Goal: Find specific page/section: Find specific page/section

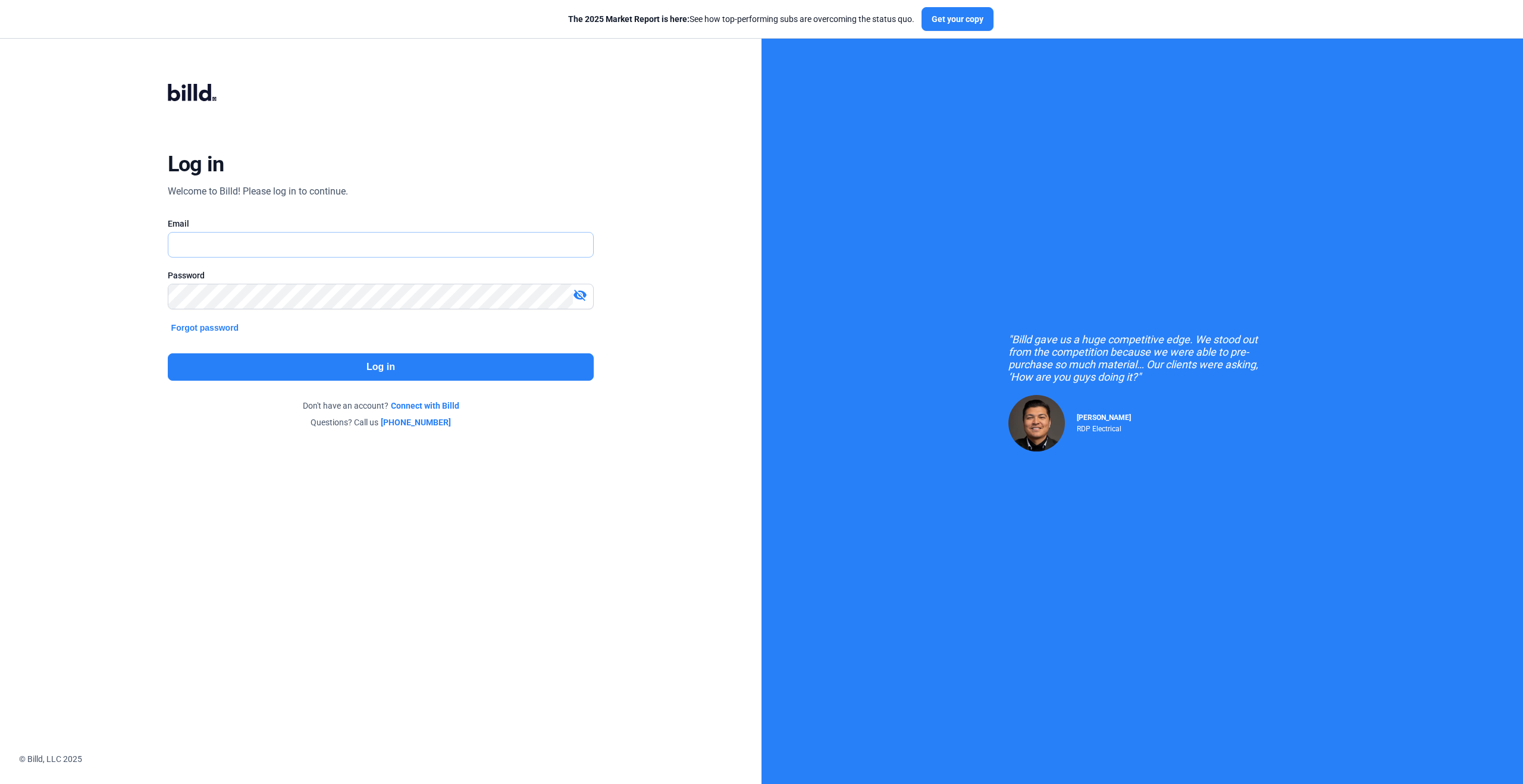
type input "[PERSON_NAME][EMAIL_ADDRESS][PERSON_NAME][DOMAIN_NAME]"
click at [475, 366] on button "Log in" at bounding box center [381, 367] width 427 height 28
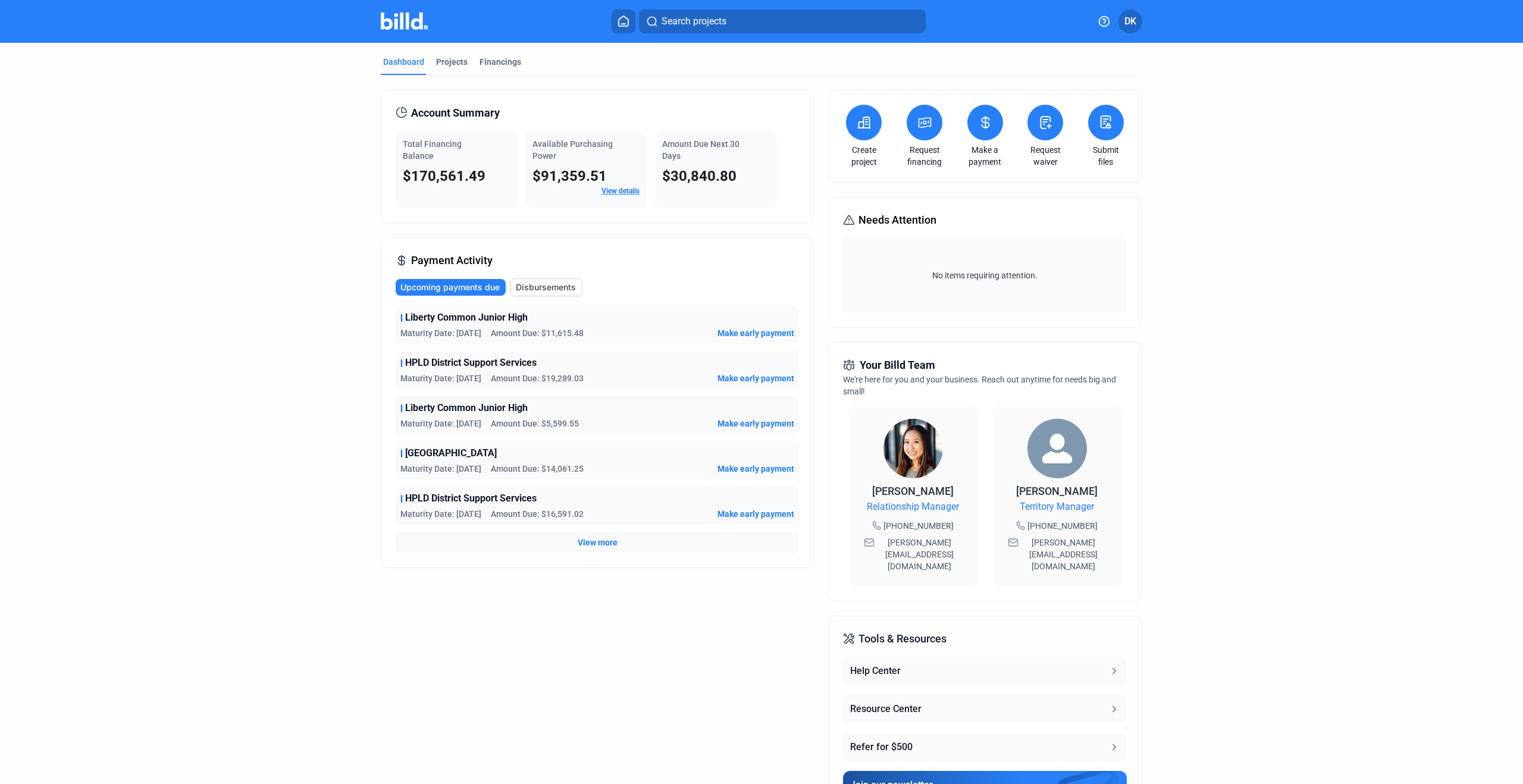
click at [448, 50] on mat-tab-group "Dashboard Projects Financings Account Summary Total Financing Balance $170,561.…" at bounding box center [762, 448] width 762 height 810
click at [446, 63] on div "Projects" at bounding box center [452, 61] width 31 height 12
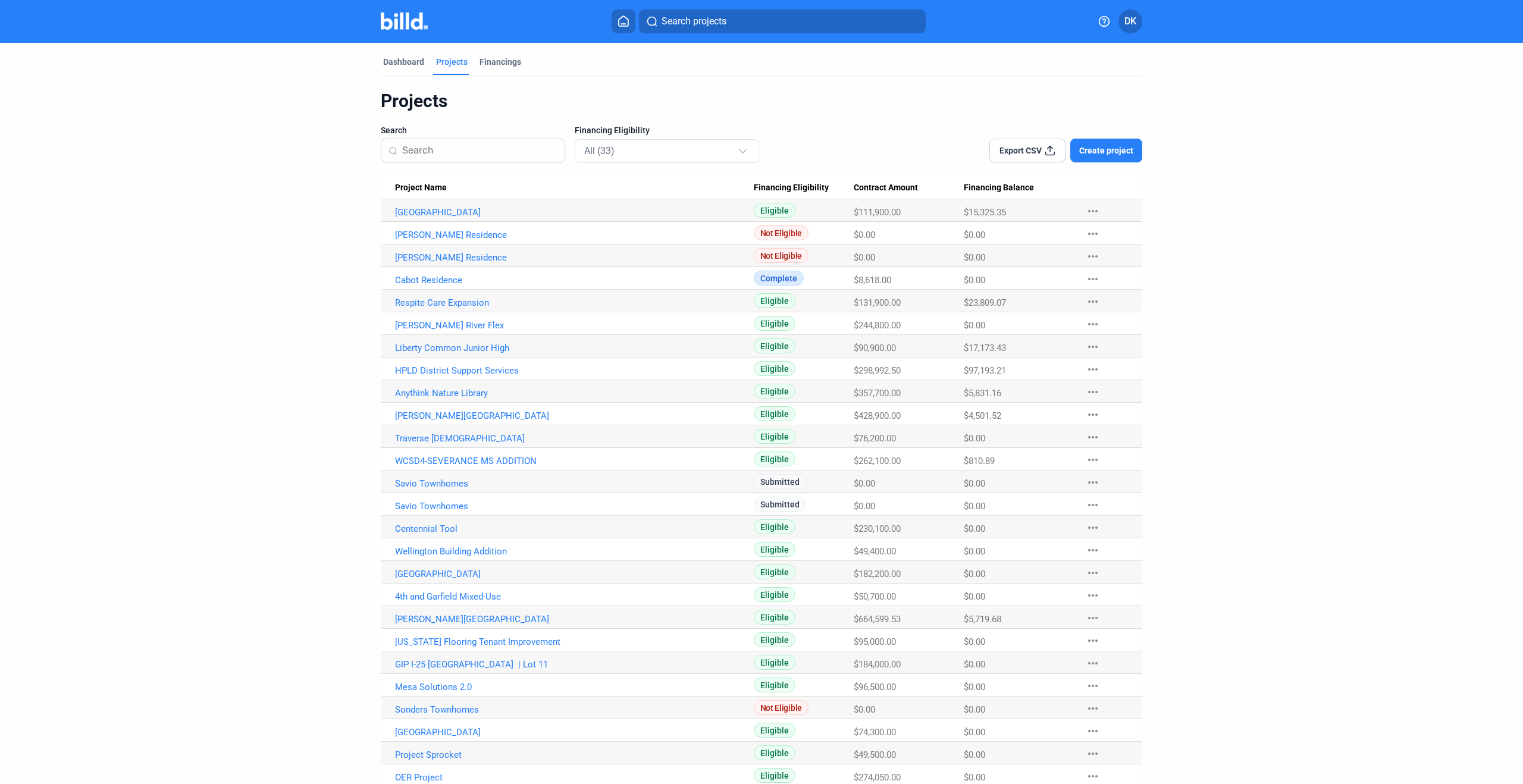
click at [414, 145] on input at bounding box center [479, 151] width 155 height 25
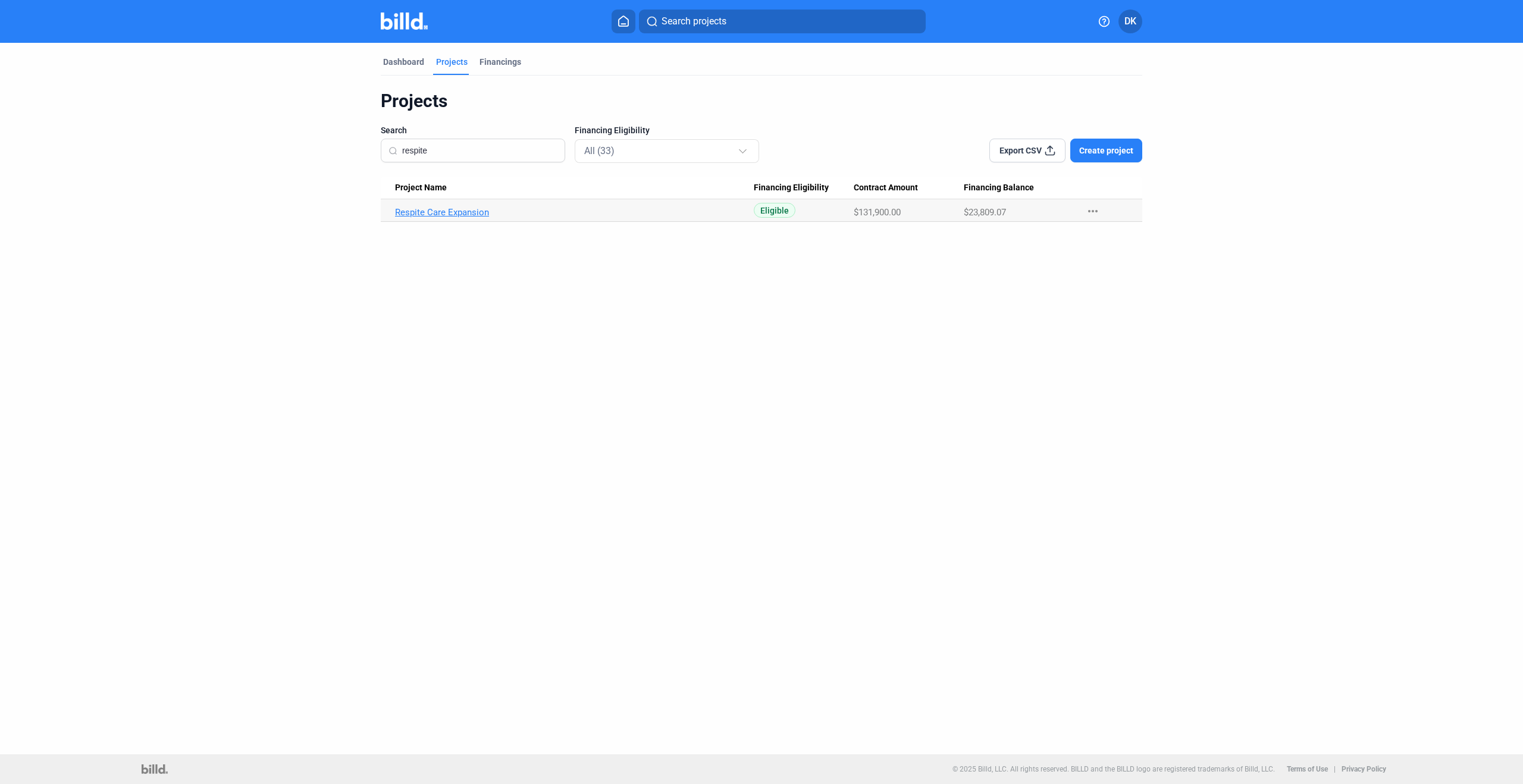
type input "respite"
click at [443, 213] on link "Respite Care Expansion" at bounding box center [575, 212] width 359 height 10
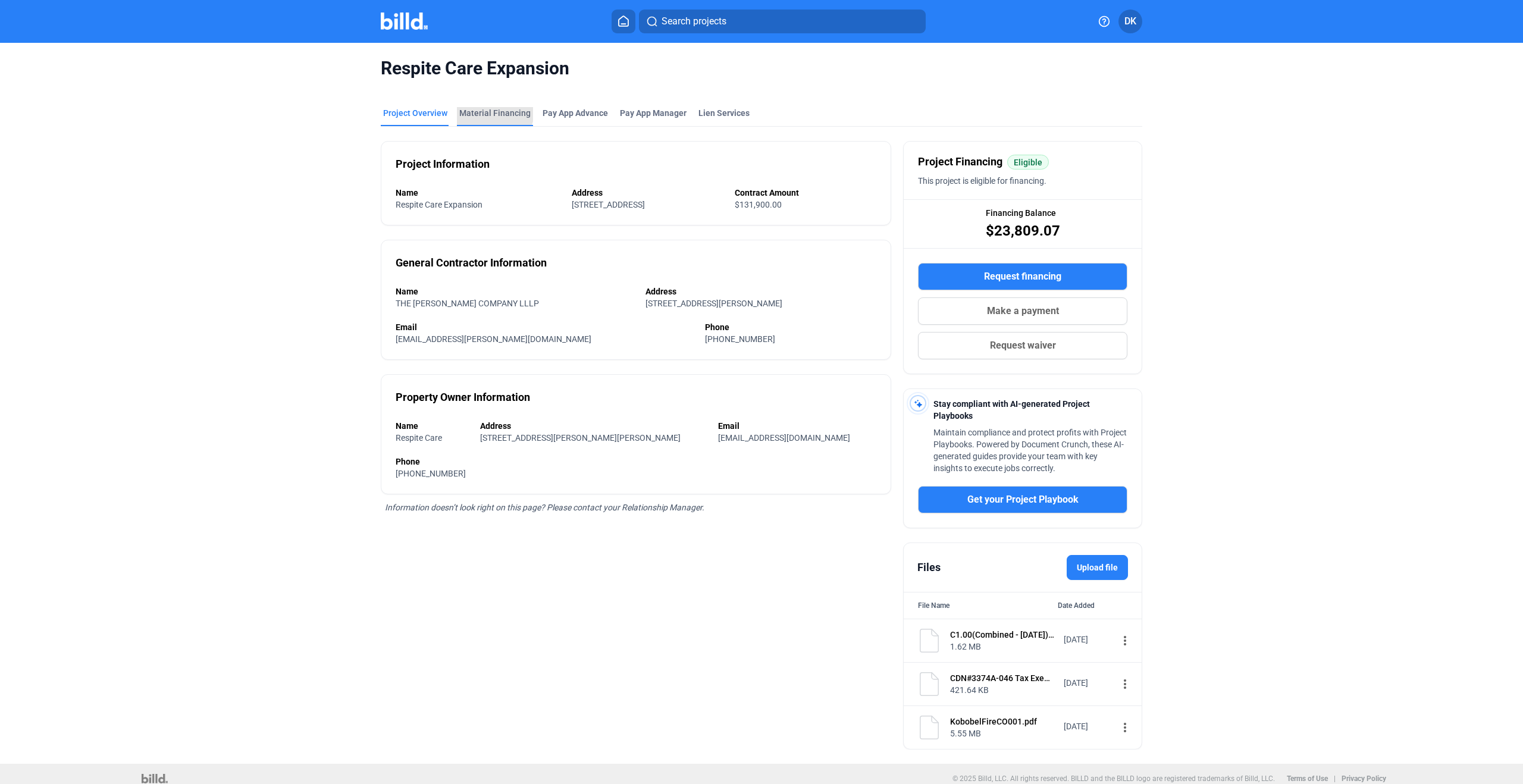
click at [487, 109] on div "Material Financing" at bounding box center [495, 112] width 71 height 12
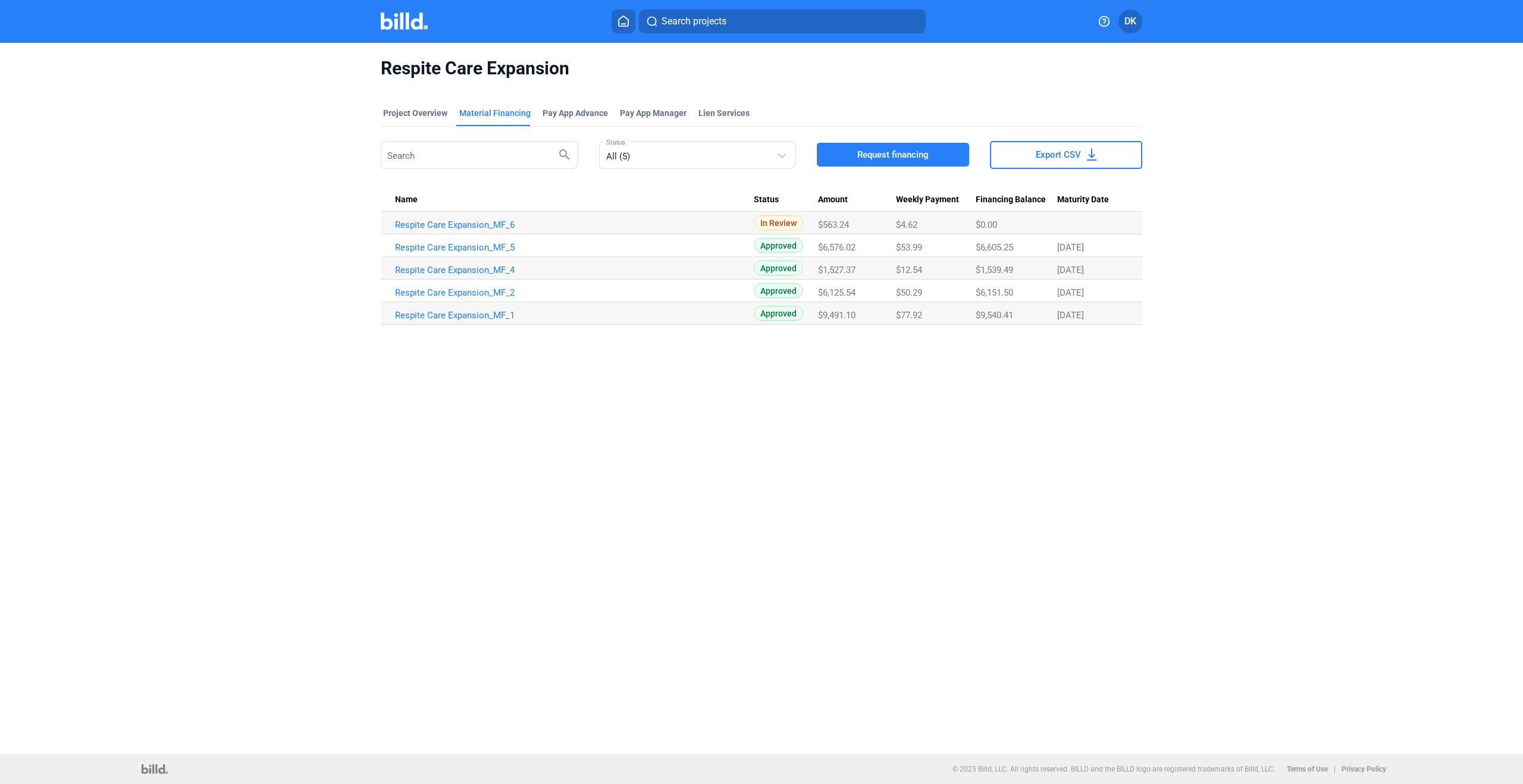
click at [1135, 22] on span "DK" at bounding box center [1130, 21] width 12 height 14
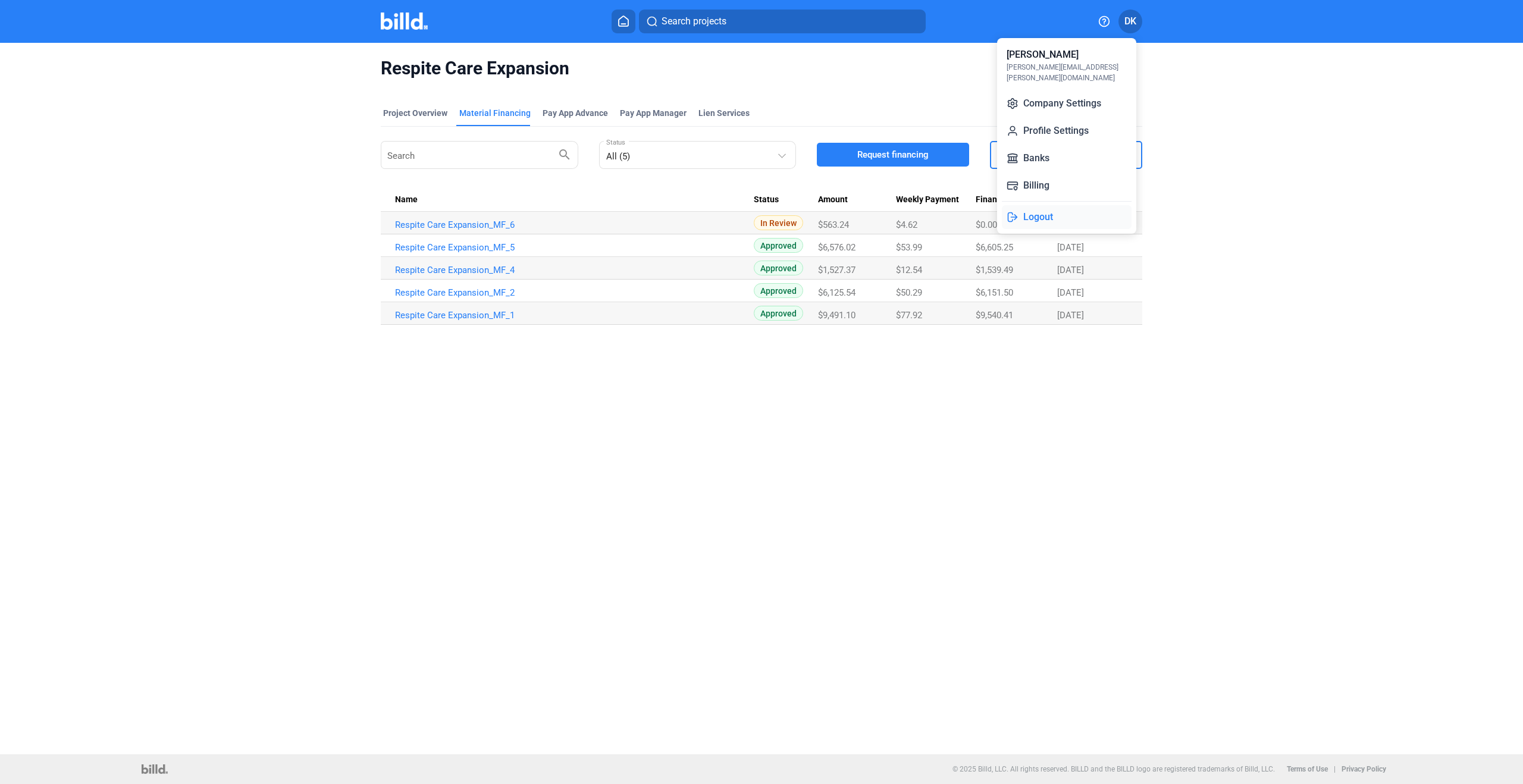
click at [1060, 205] on button "Logout" at bounding box center [1066, 217] width 130 height 24
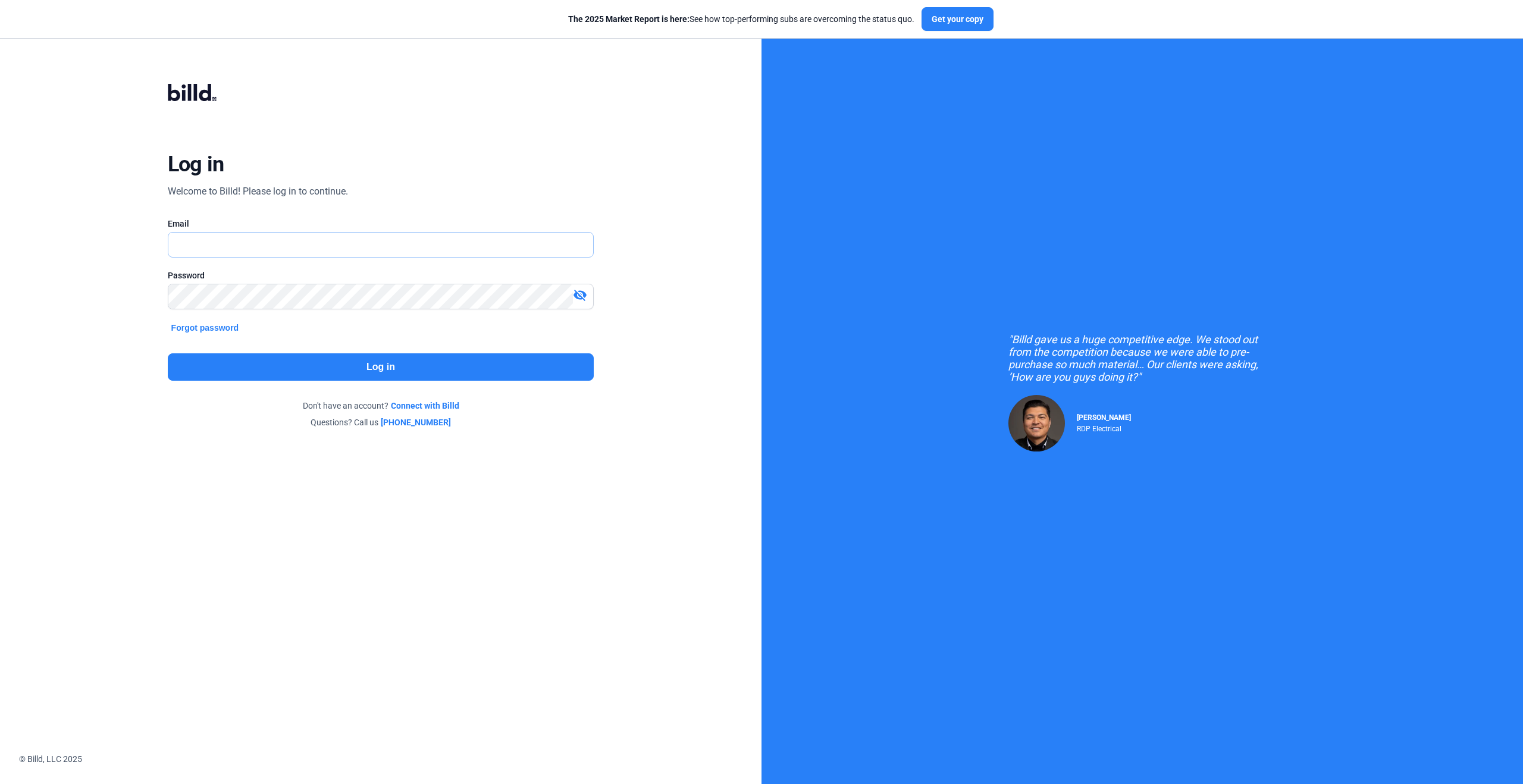
type input "[PERSON_NAME][EMAIL_ADDRESS][PERSON_NAME][DOMAIN_NAME]"
